Goal: Navigation & Orientation: Find specific page/section

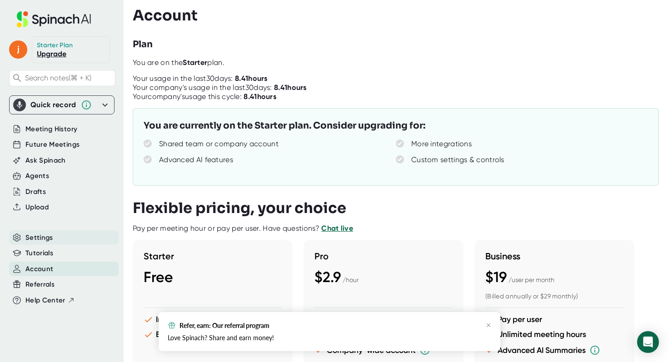
click at [59, 236] on div "Settings" at bounding box center [64, 237] width 110 height 15
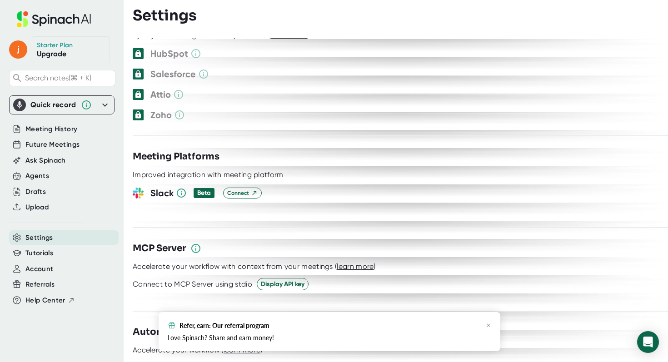
scroll to position [1039, 0]
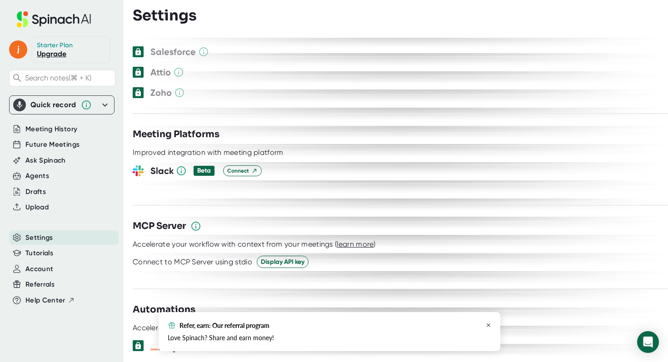
click at [490, 325] on icon "button" at bounding box center [488, 325] width 5 height 5
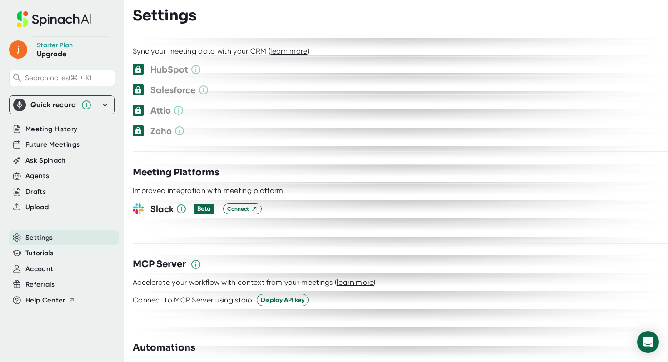
scroll to position [995, 0]
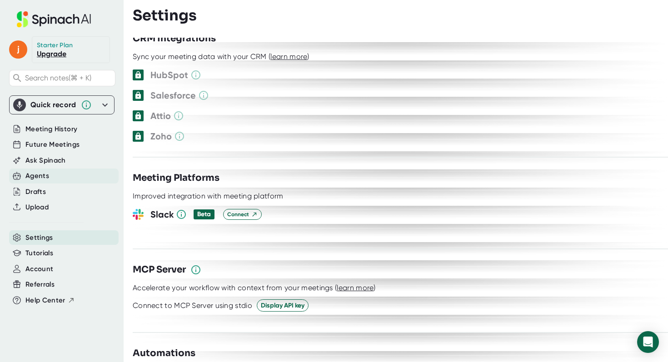
click at [54, 174] on div "Agents" at bounding box center [64, 176] width 110 height 15
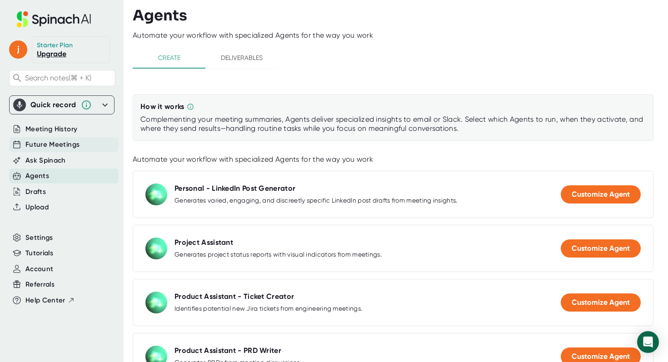
click at [56, 143] on span "Future Meetings" at bounding box center [52, 145] width 54 height 10
